Goal: Task Accomplishment & Management: Use online tool/utility

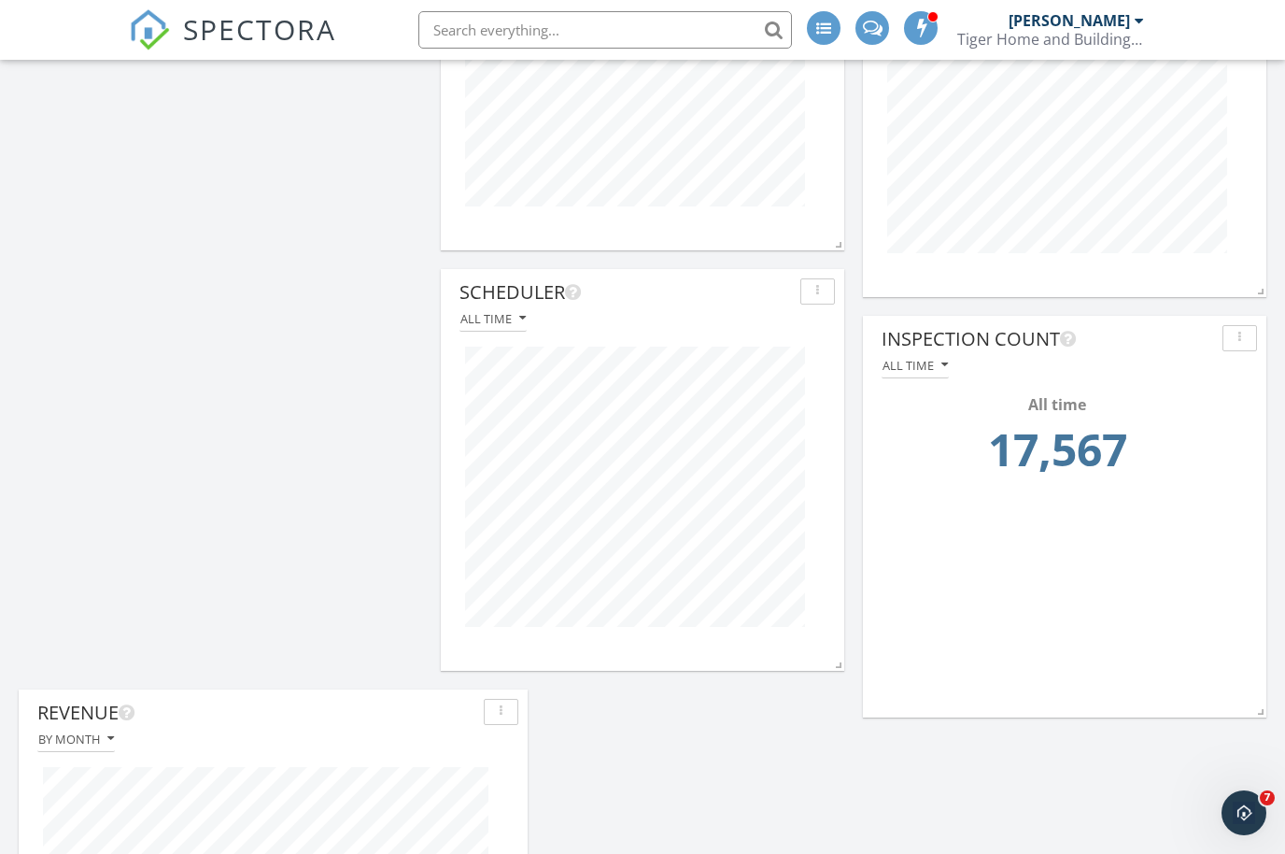
click at [1242, 338] on div "button" at bounding box center [1240, 338] width 18 height 13
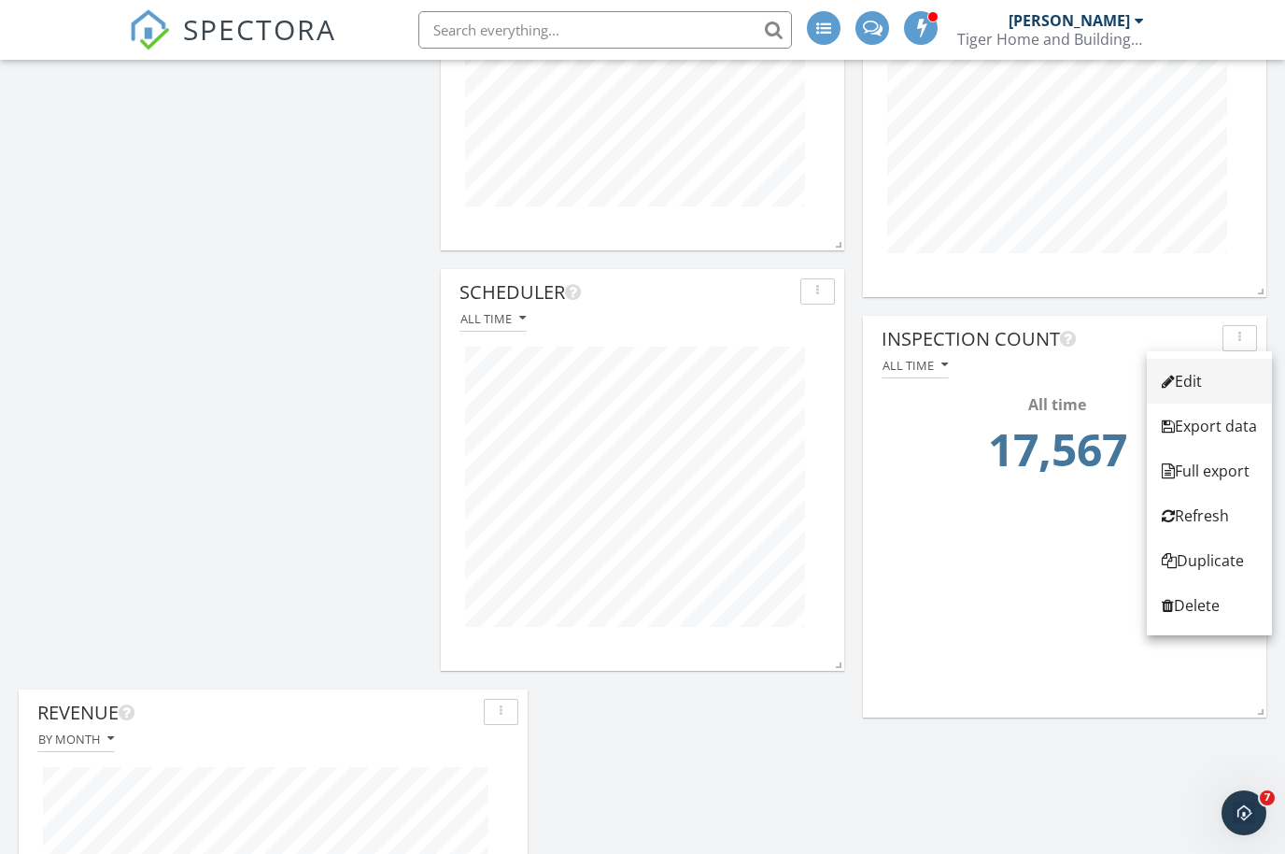
click at [1244, 373] on div "Edit" at bounding box center [1209, 381] width 95 height 22
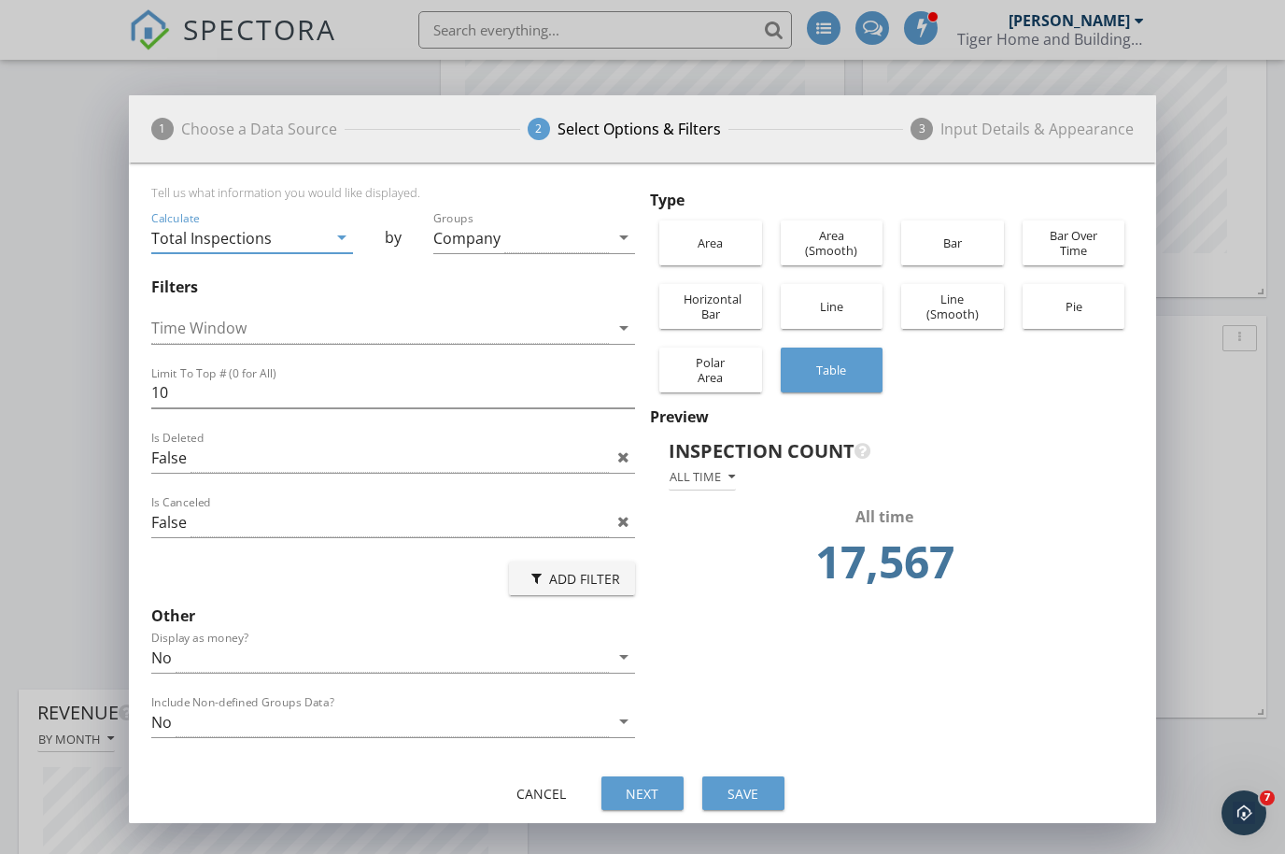
click at [335, 232] on icon "arrow_drop_down" at bounding box center [342, 237] width 22 height 22
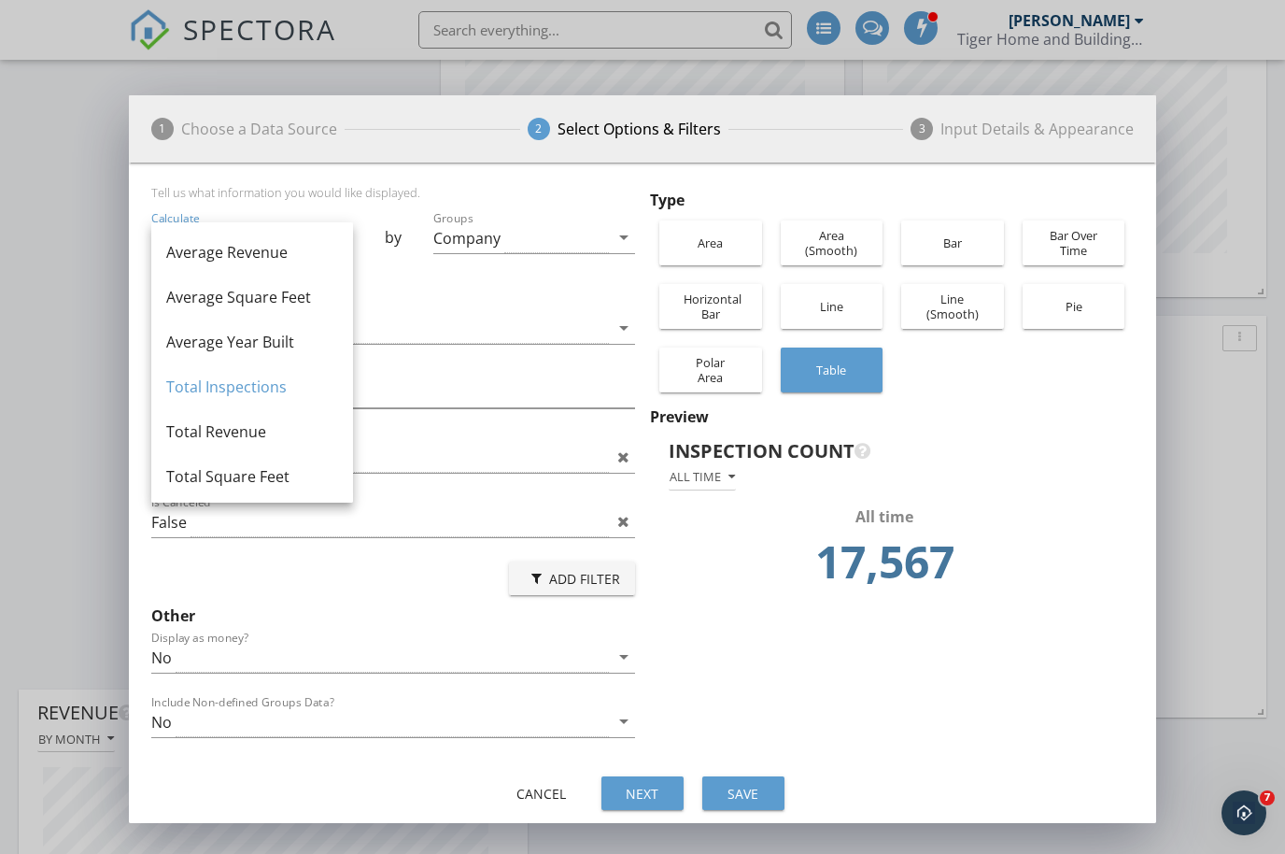
click at [335, 232] on div "Average Revenue" at bounding box center [252, 252] width 172 height 45
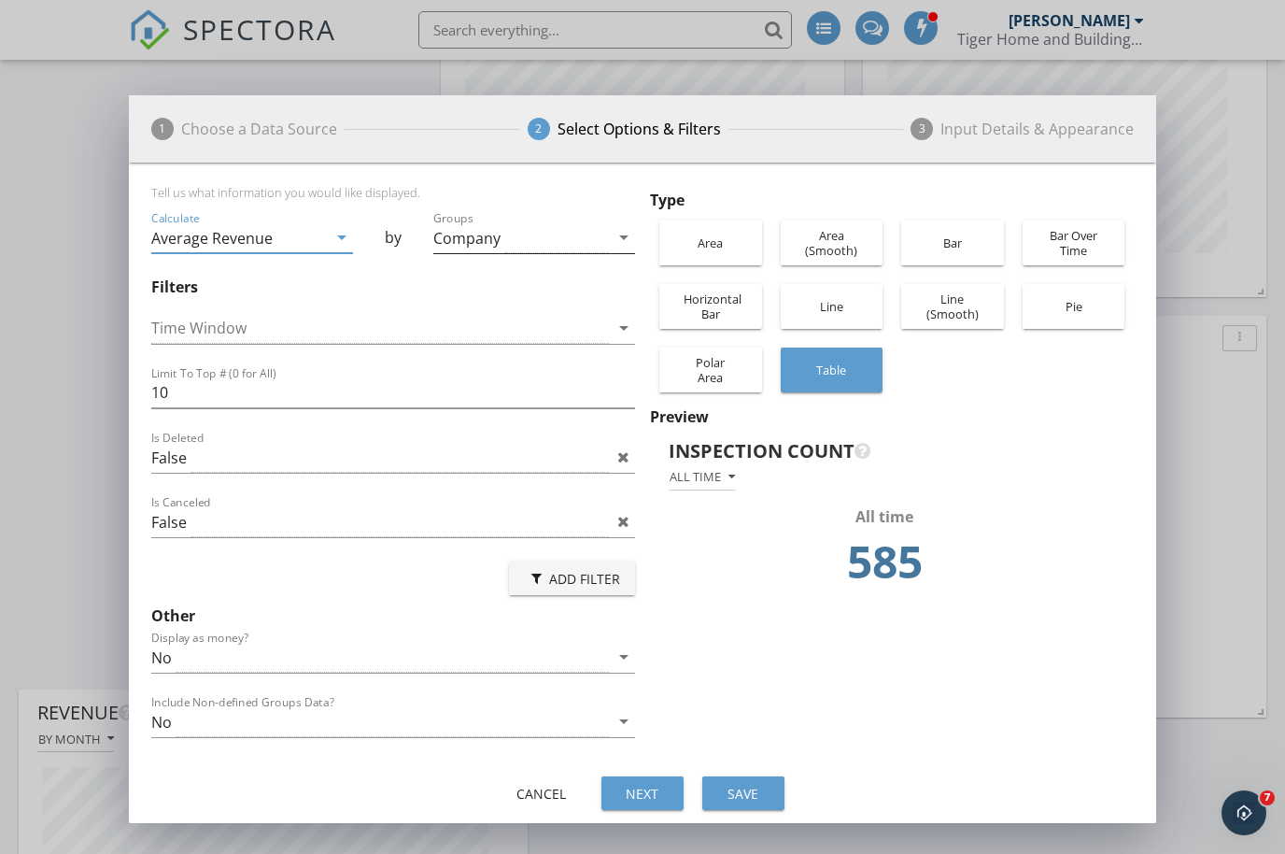
click at [617, 234] on icon "arrow_drop_down" at bounding box center [624, 237] width 22 height 22
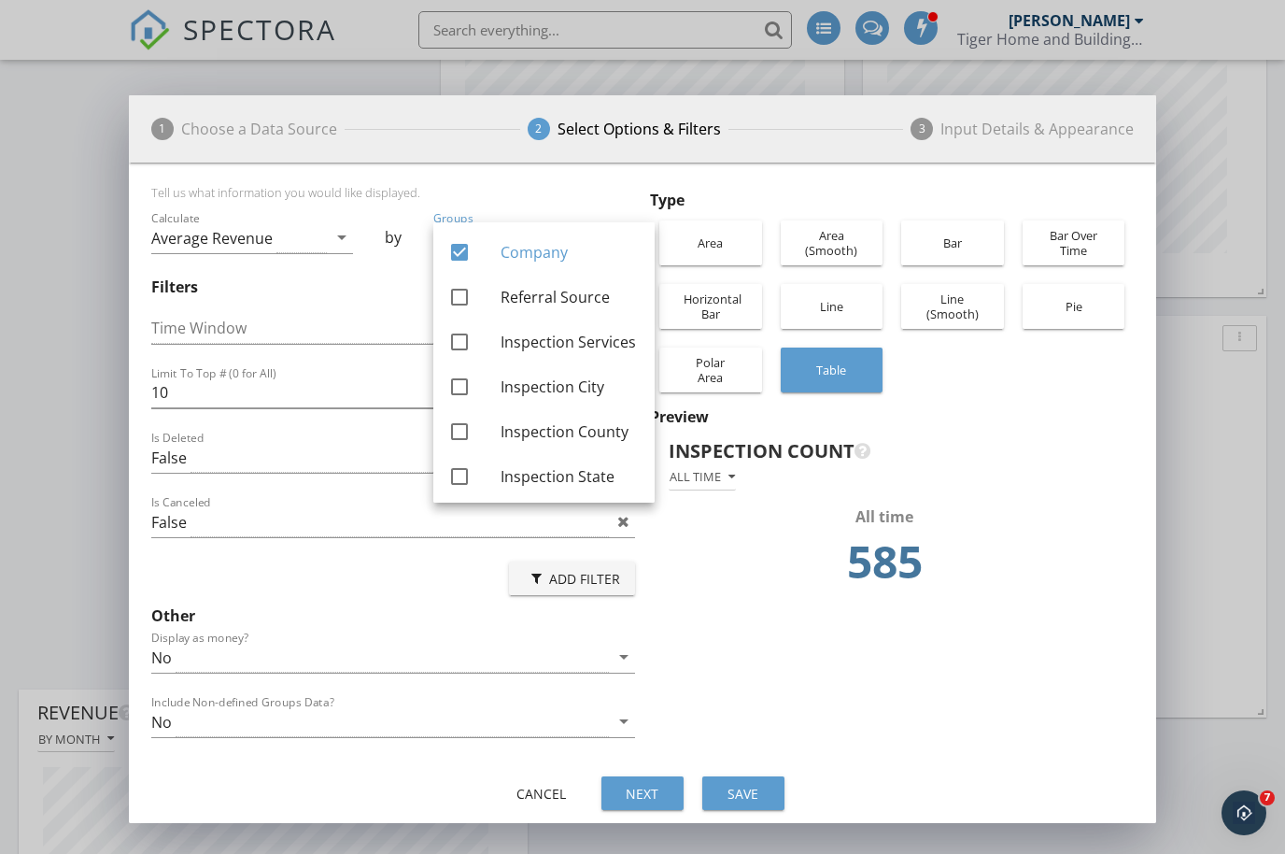
click at [308, 302] on div "Time Window arrow_drop_down" at bounding box center [393, 332] width 484 height 61
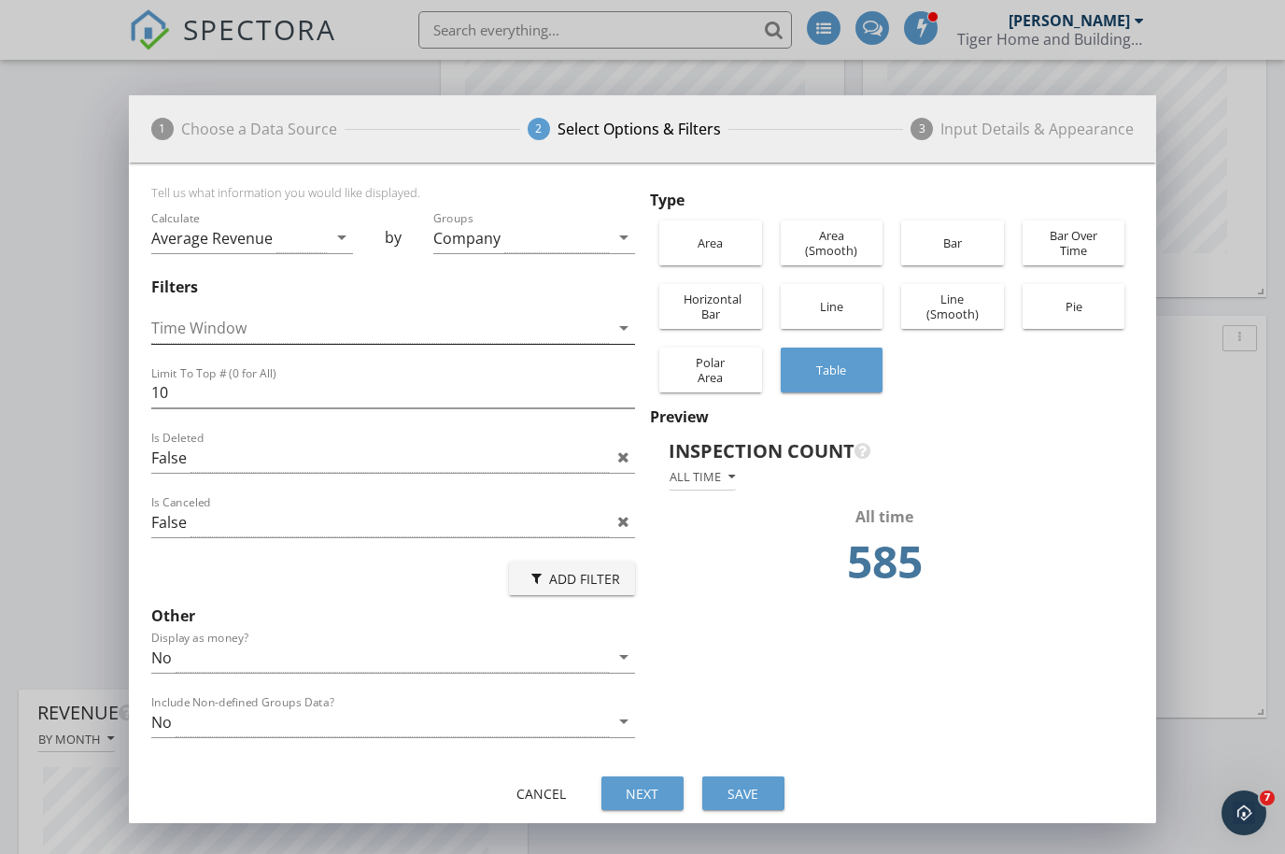
click at [245, 319] on div at bounding box center [380, 328] width 458 height 31
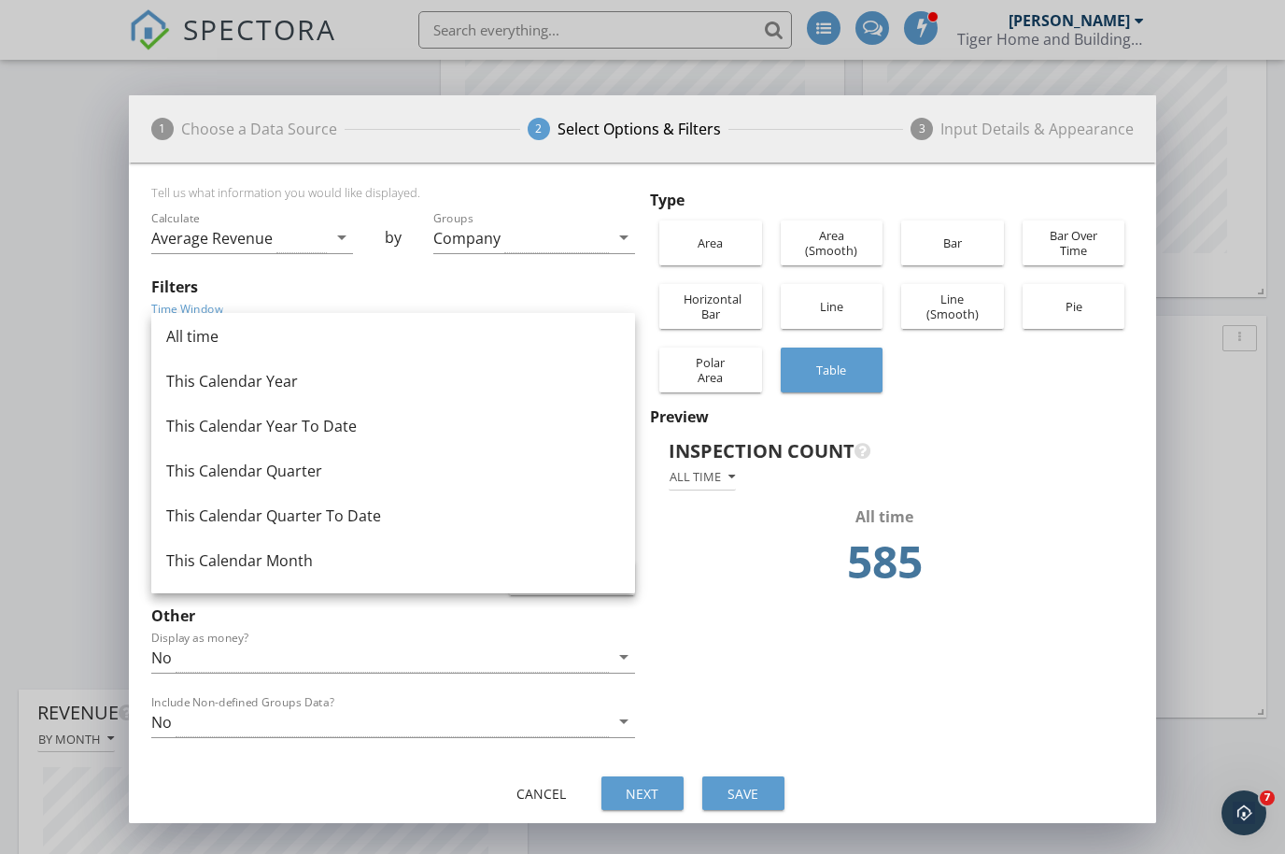
click at [283, 428] on div "This Calendar Year To Date" at bounding box center [393, 426] width 454 height 22
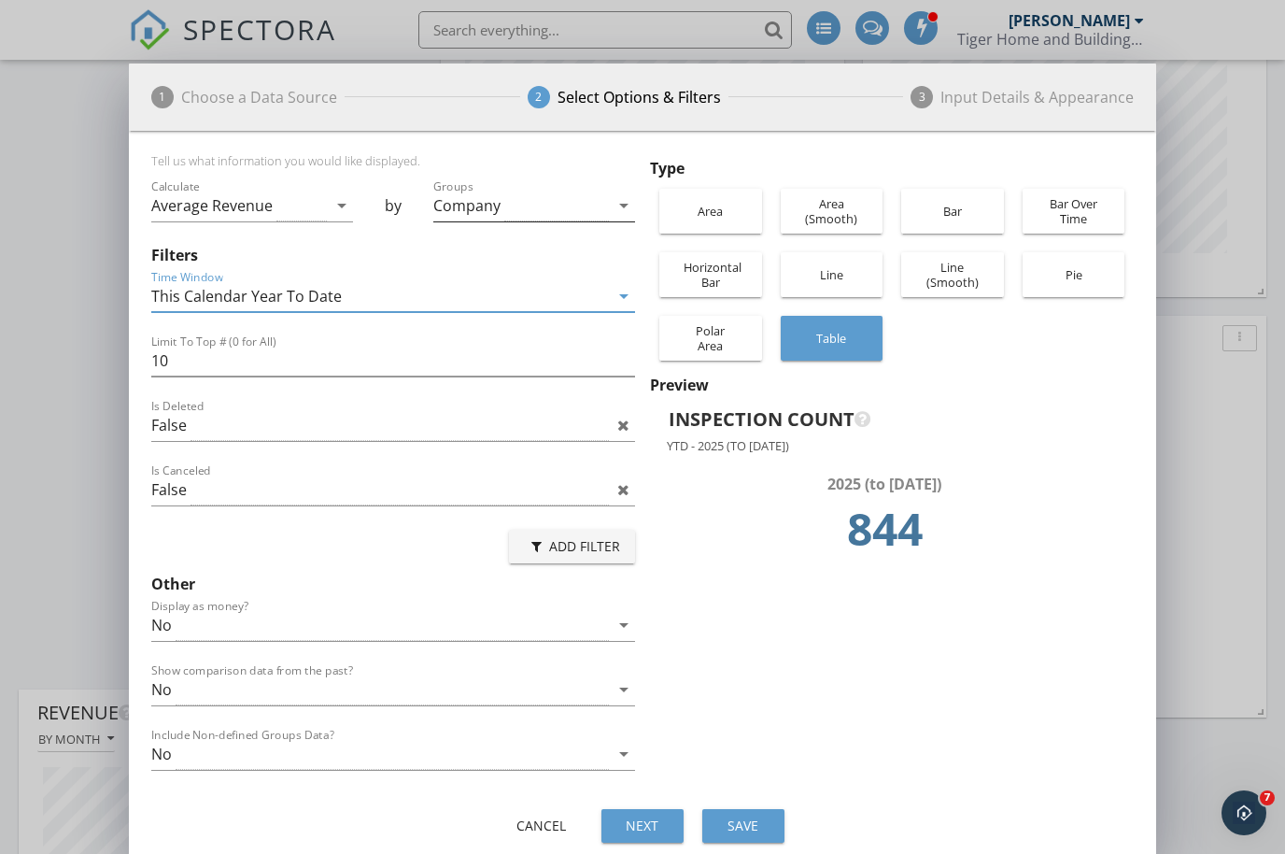
click at [620, 205] on icon "arrow_drop_down" at bounding box center [624, 205] width 22 height 22
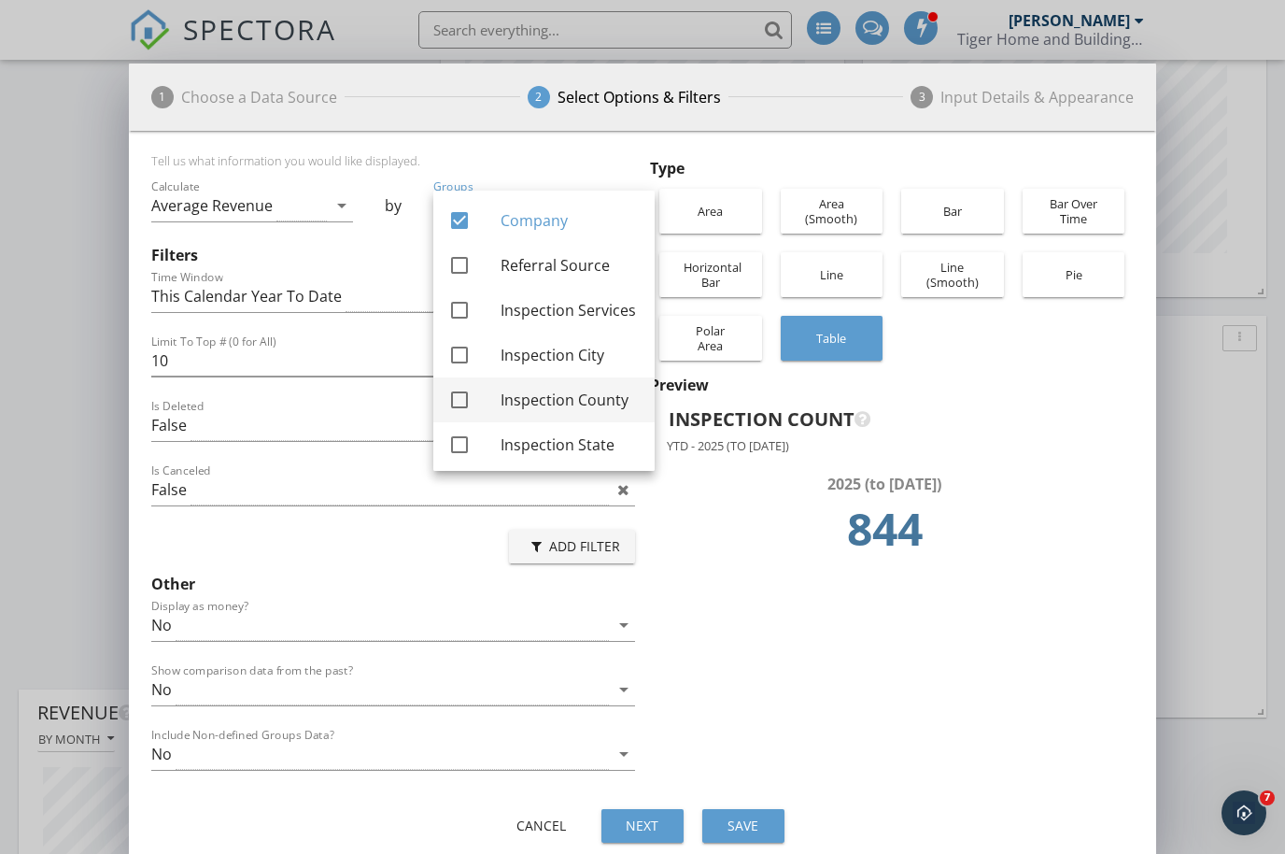
click at [457, 403] on div at bounding box center [460, 400] width 32 height 32
checkbox input "true"
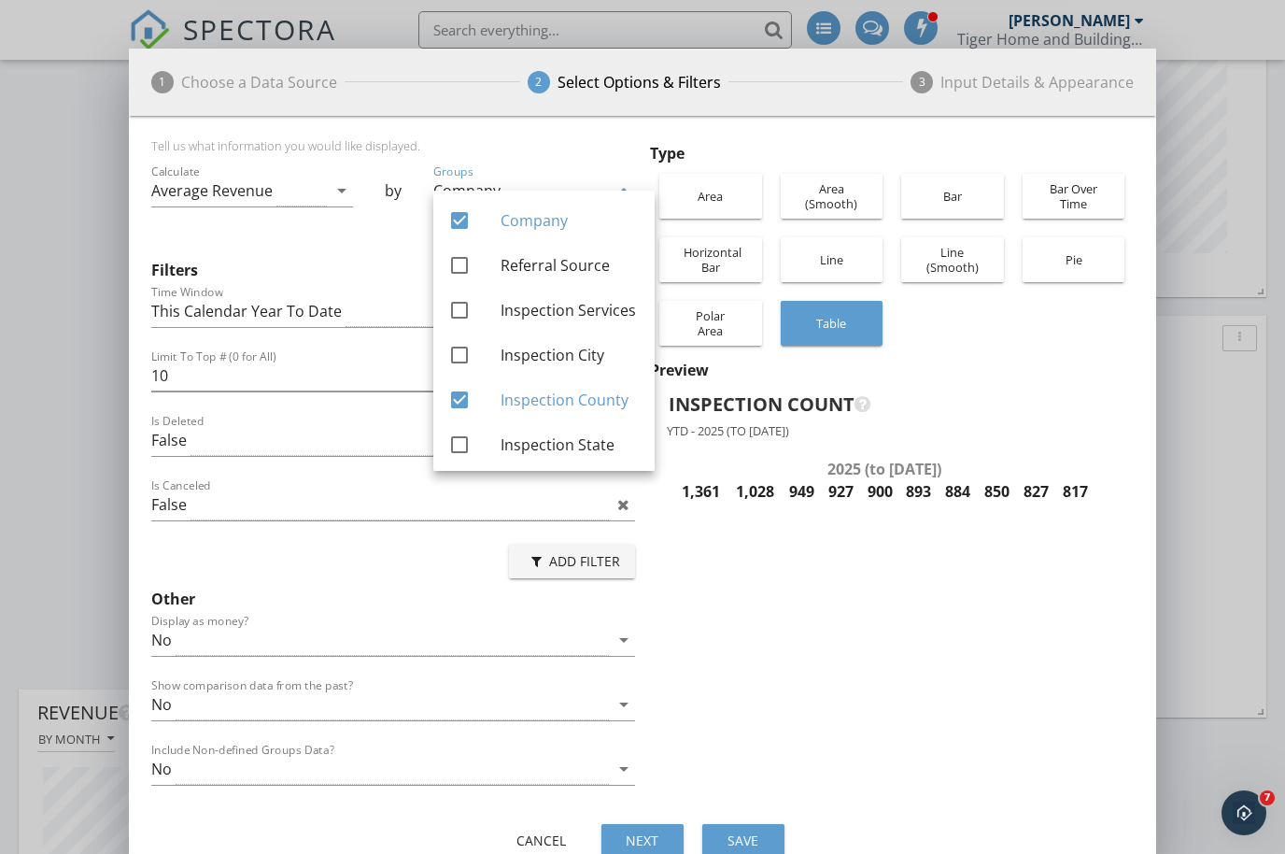
click at [928, 672] on div "Type Area Area ([GEOGRAPHIC_DATA]) Bar Bar Over Time Horizontal Bar Line Line (…" at bounding box center [888, 470] width 491 height 665
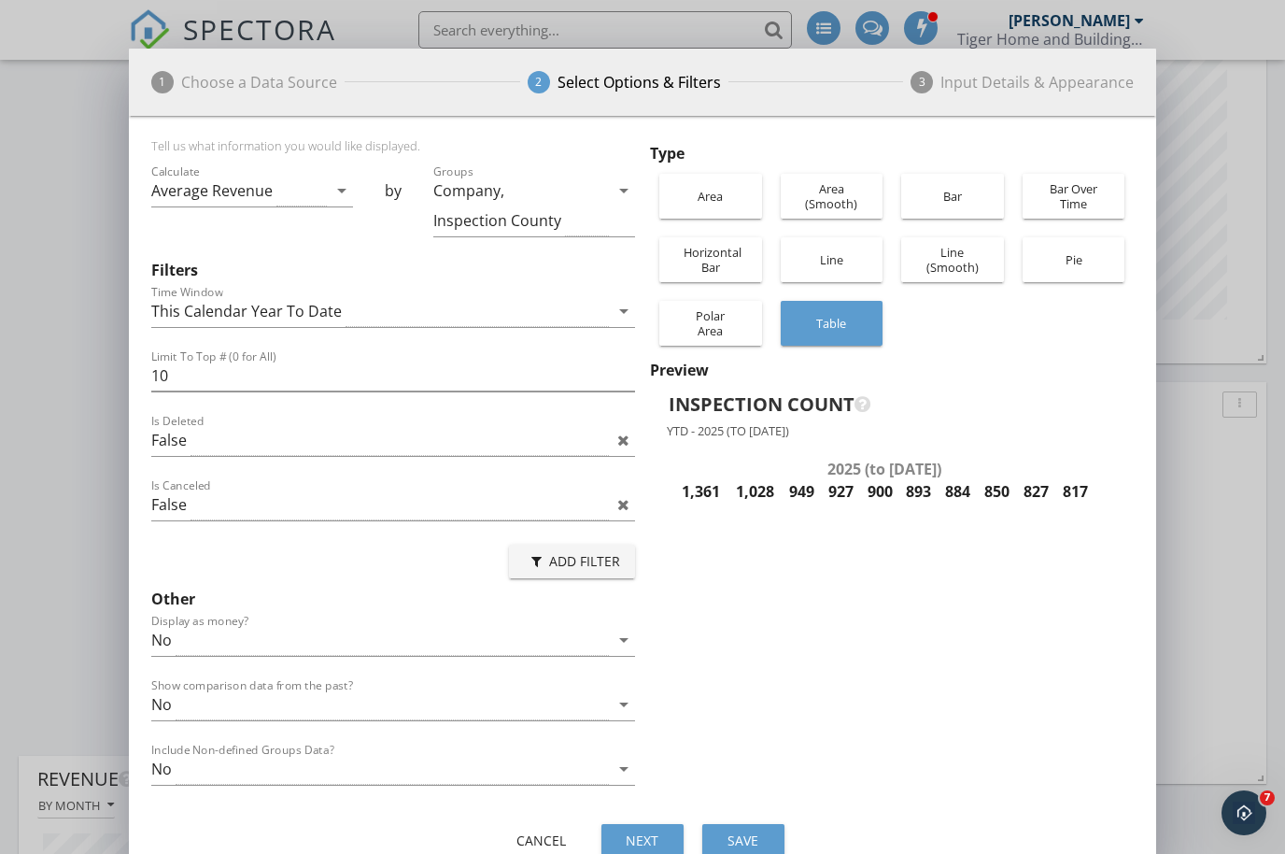
click at [829, 258] on div "Line" at bounding box center [832, 259] width 84 height 45
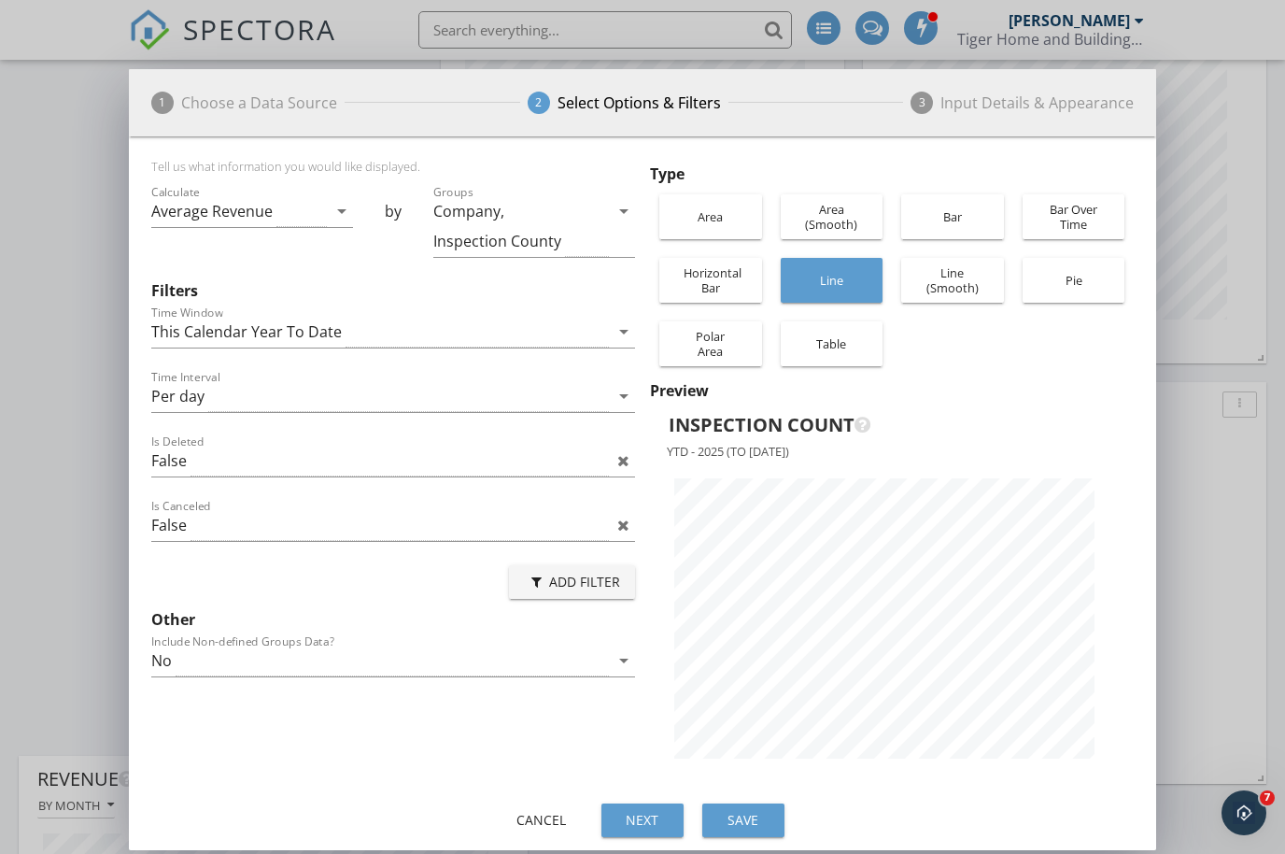
click at [971, 286] on div "Line (Smooth)" at bounding box center [953, 280] width 84 height 60
click at [944, 208] on div "Bar" at bounding box center [953, 216] width 84 height 45
click at [602, 322] on div "This Calendar Year To Date" at bounding box center [380, 332] width 458 height 31
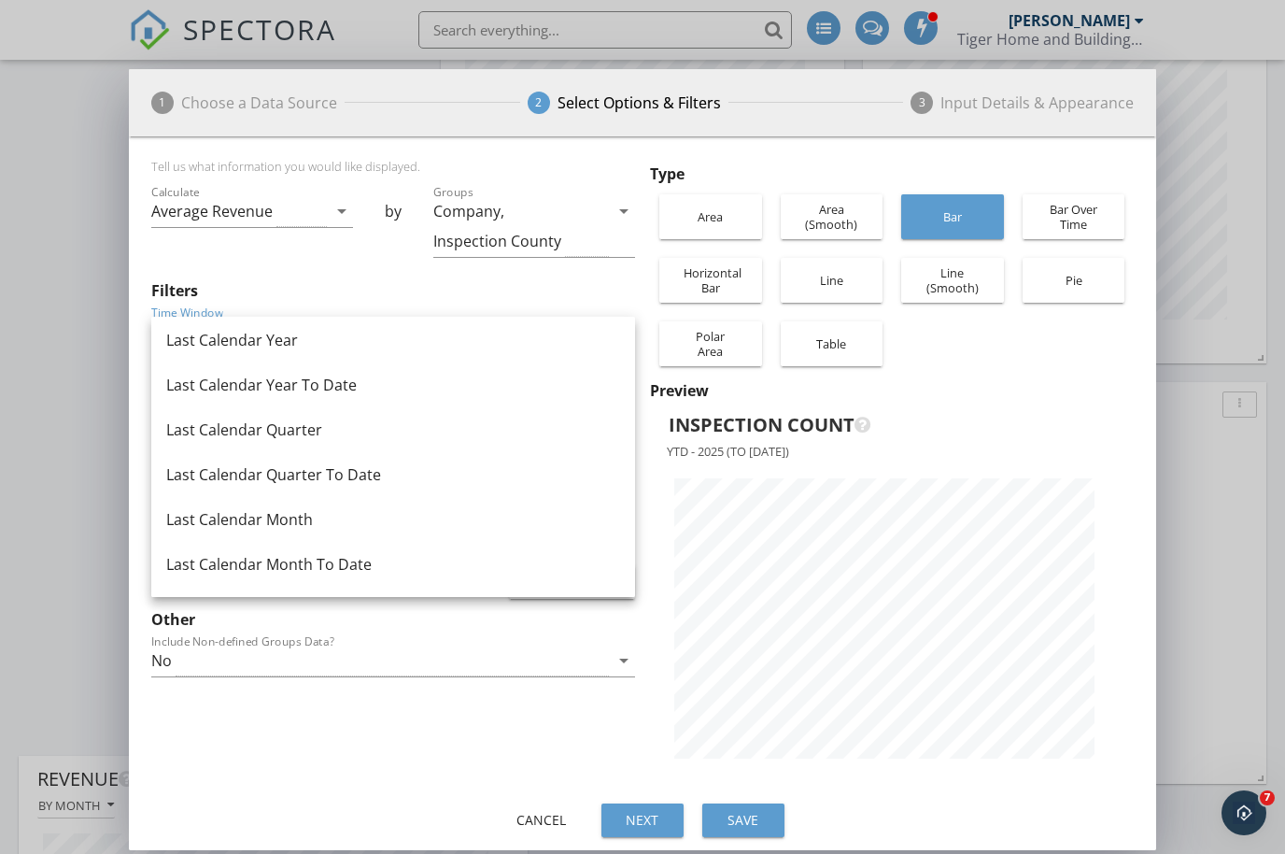
scroll to position [428, 0]
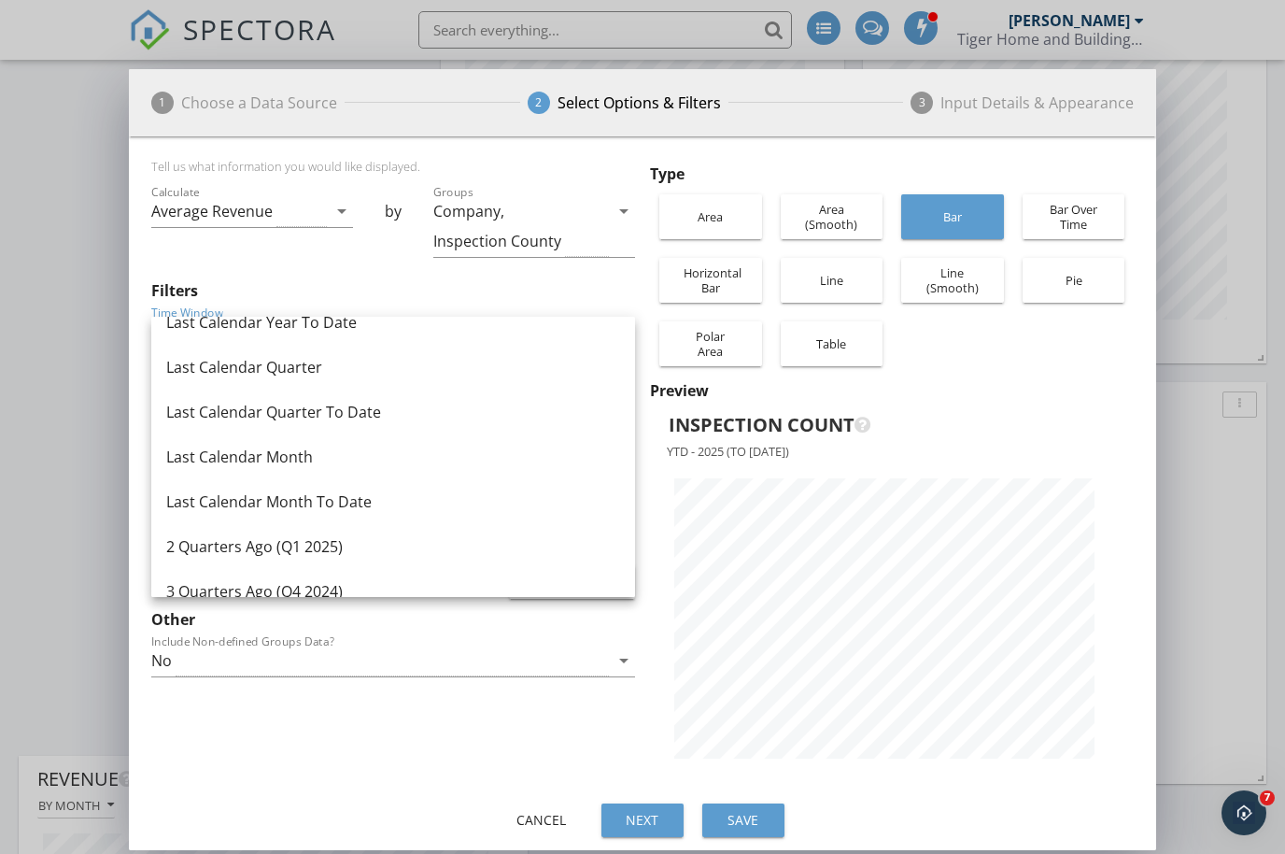
click at [275, 460] on div "Last Calendar Month" at bounding box center [393, 456] width 454 height 22
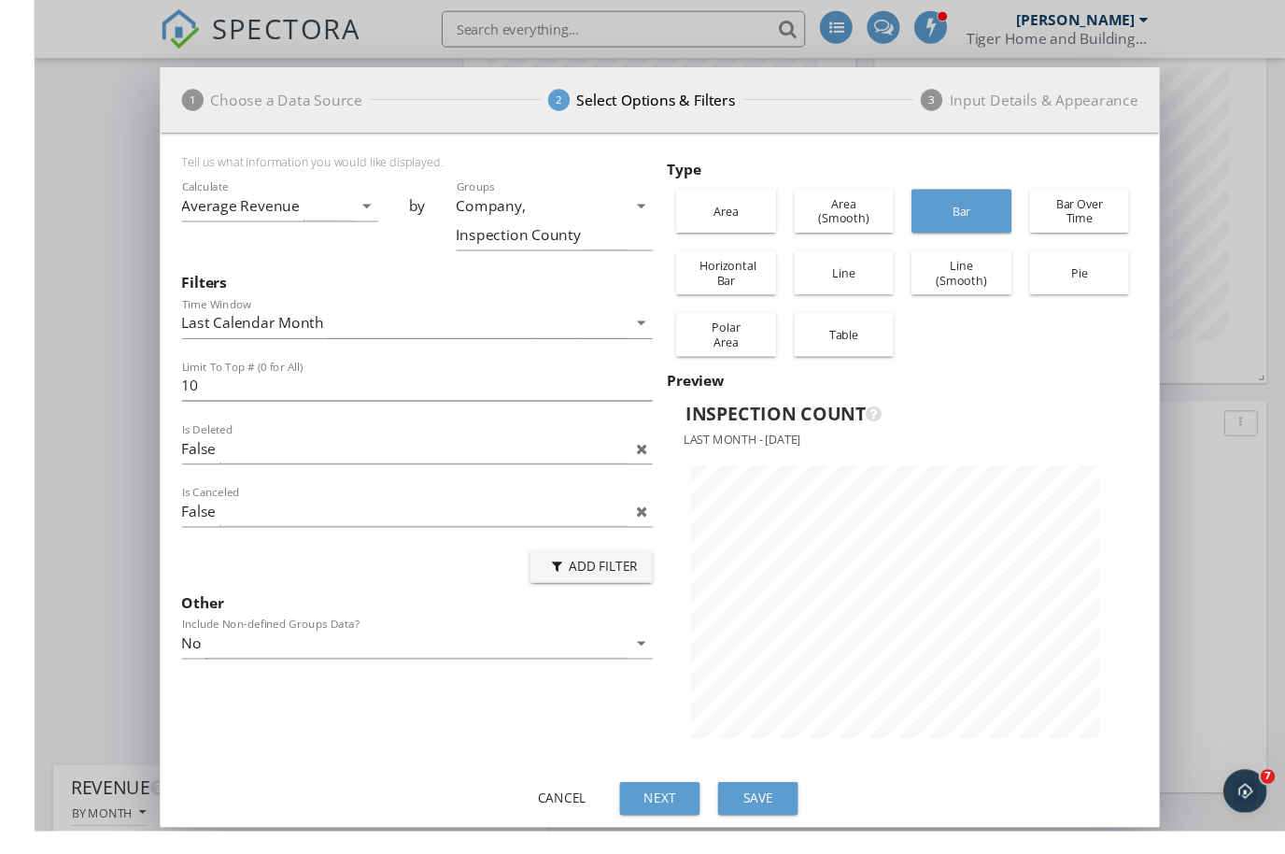
scroll to position [6512, 0]
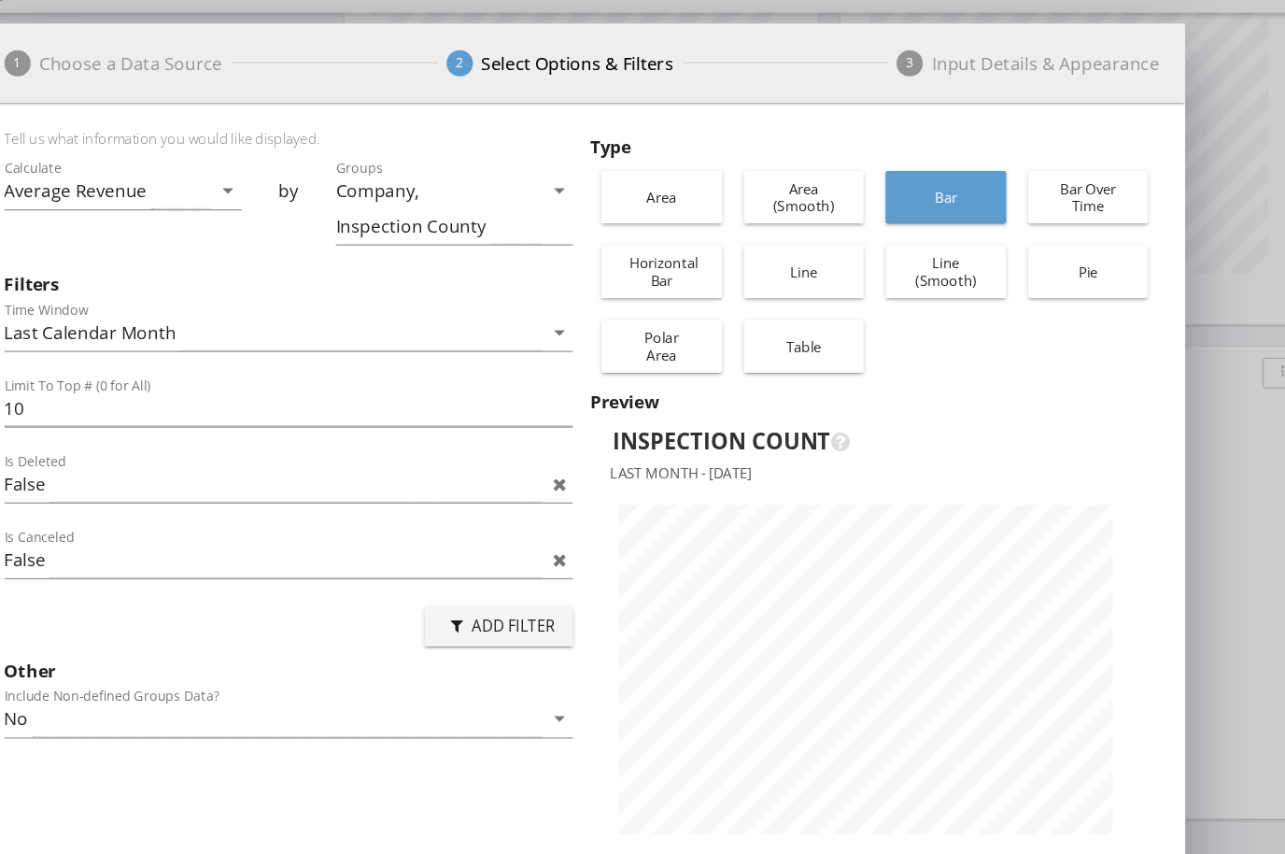
click at [669, 194] on div "Area" at bounding box center [711, 216] width 84 height 45
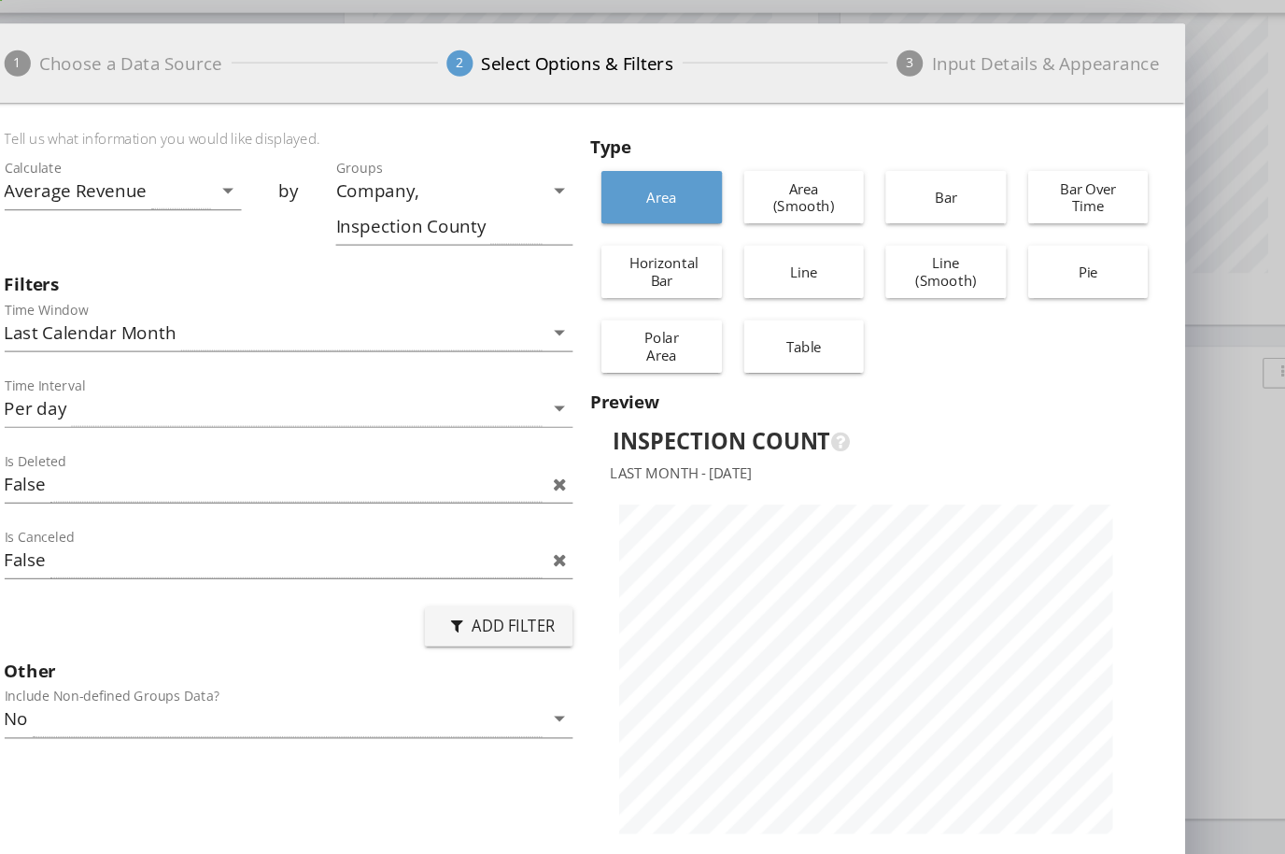
scroll to position [661, 1028]
click at [790, 187] on div "Area (Smooth)" at bounding box center [832, 217] width 84 height 60
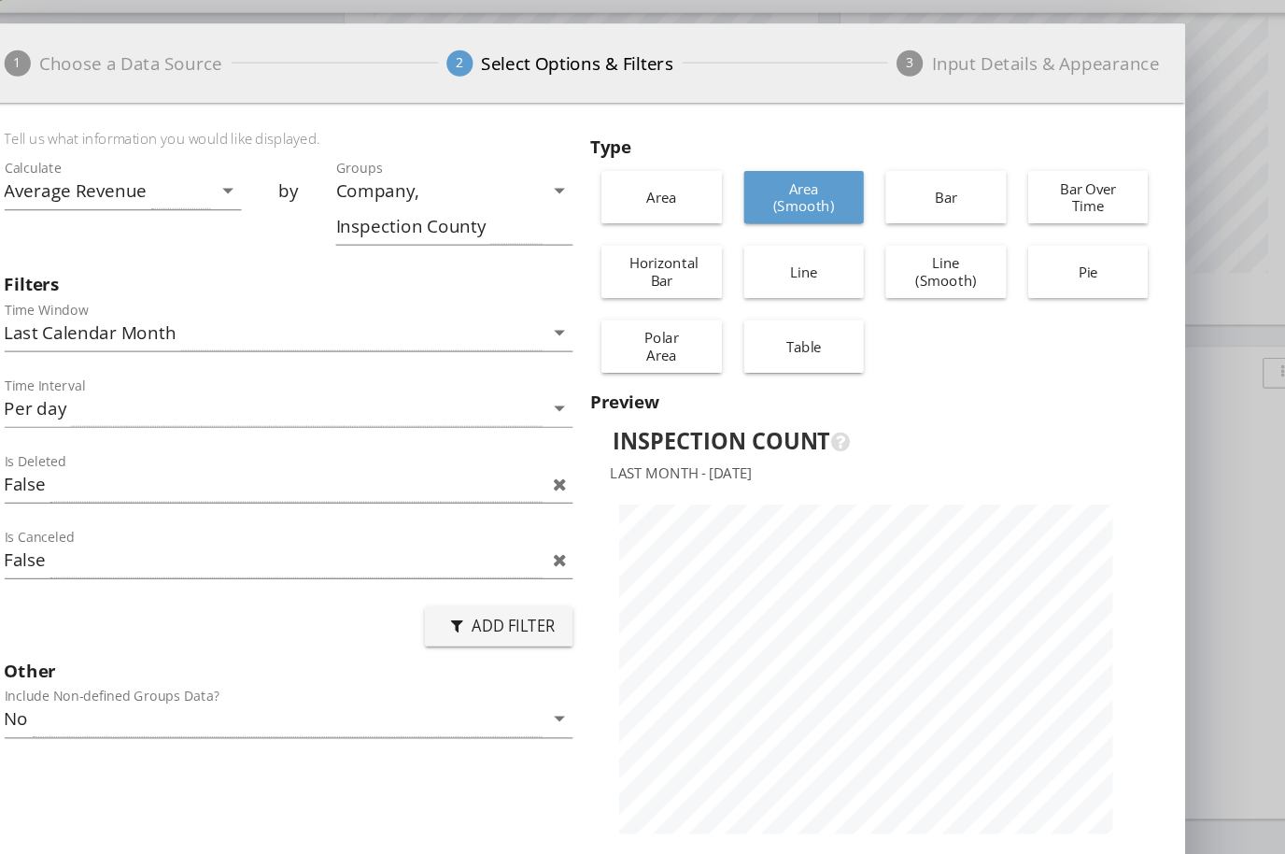
click at [911, 194] on div "Bar" at bounding box center [953, 216] width 84 height 45
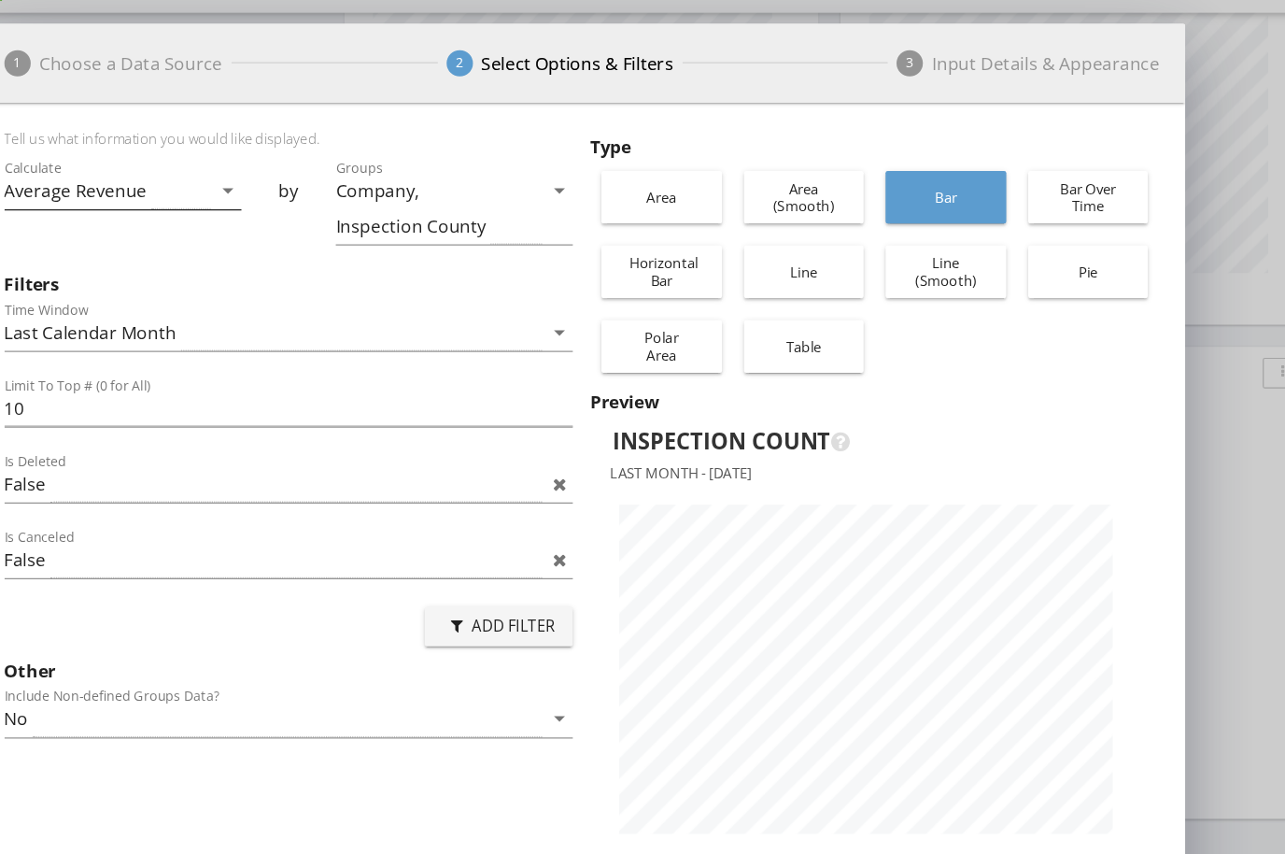
click at [331, 200] on icon "arrow_drop_down" at bounding box center [342, 211] width 22 height 22
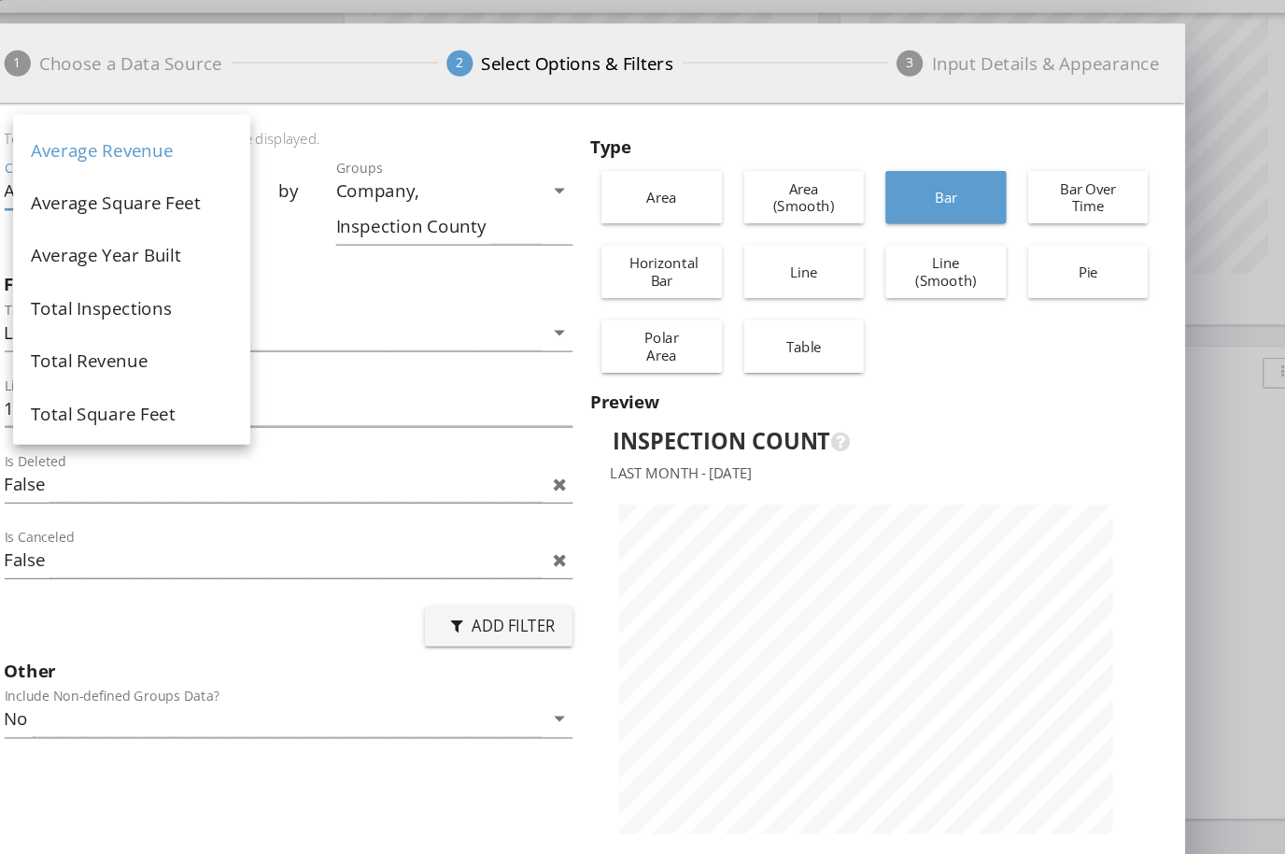
click at [174, 300] on div "Total Inspections" at bounding box center [260, 311] width 172 height 22
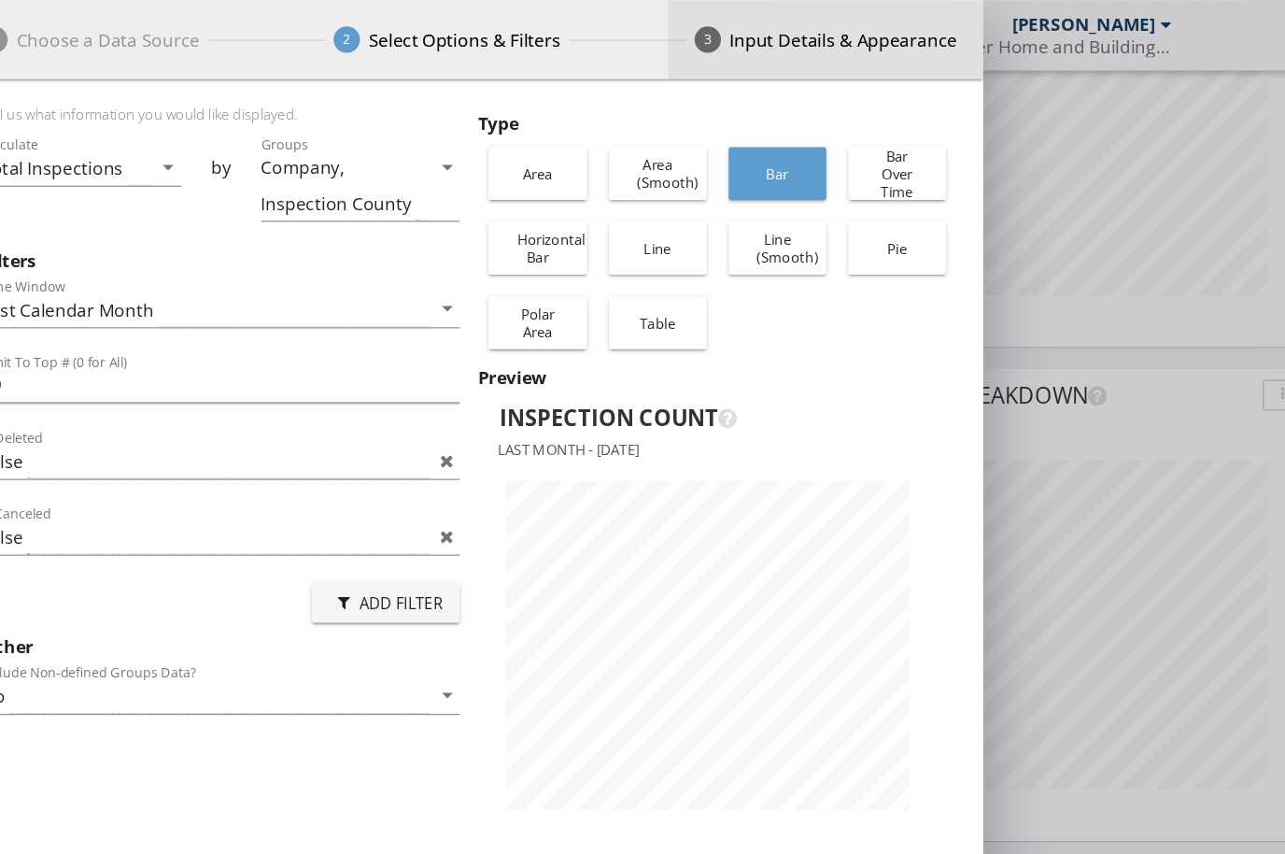
scroll to position [5281, 0]
